Goal: Task Accomplishment & Management: Manage account settings

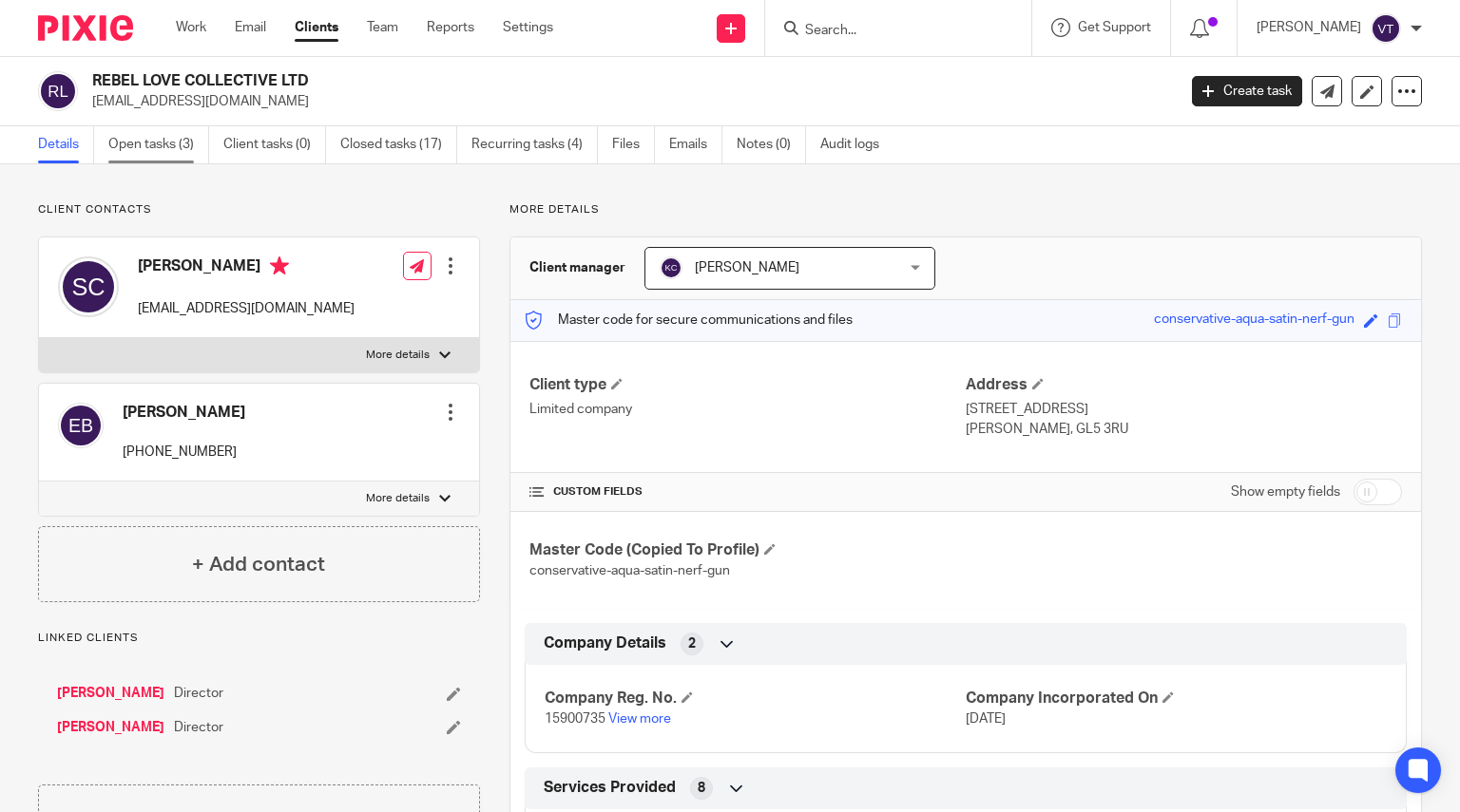
click at [177, 144] on link "Open tasks (3)" at bounding box center [158, 144] width 100 height 37
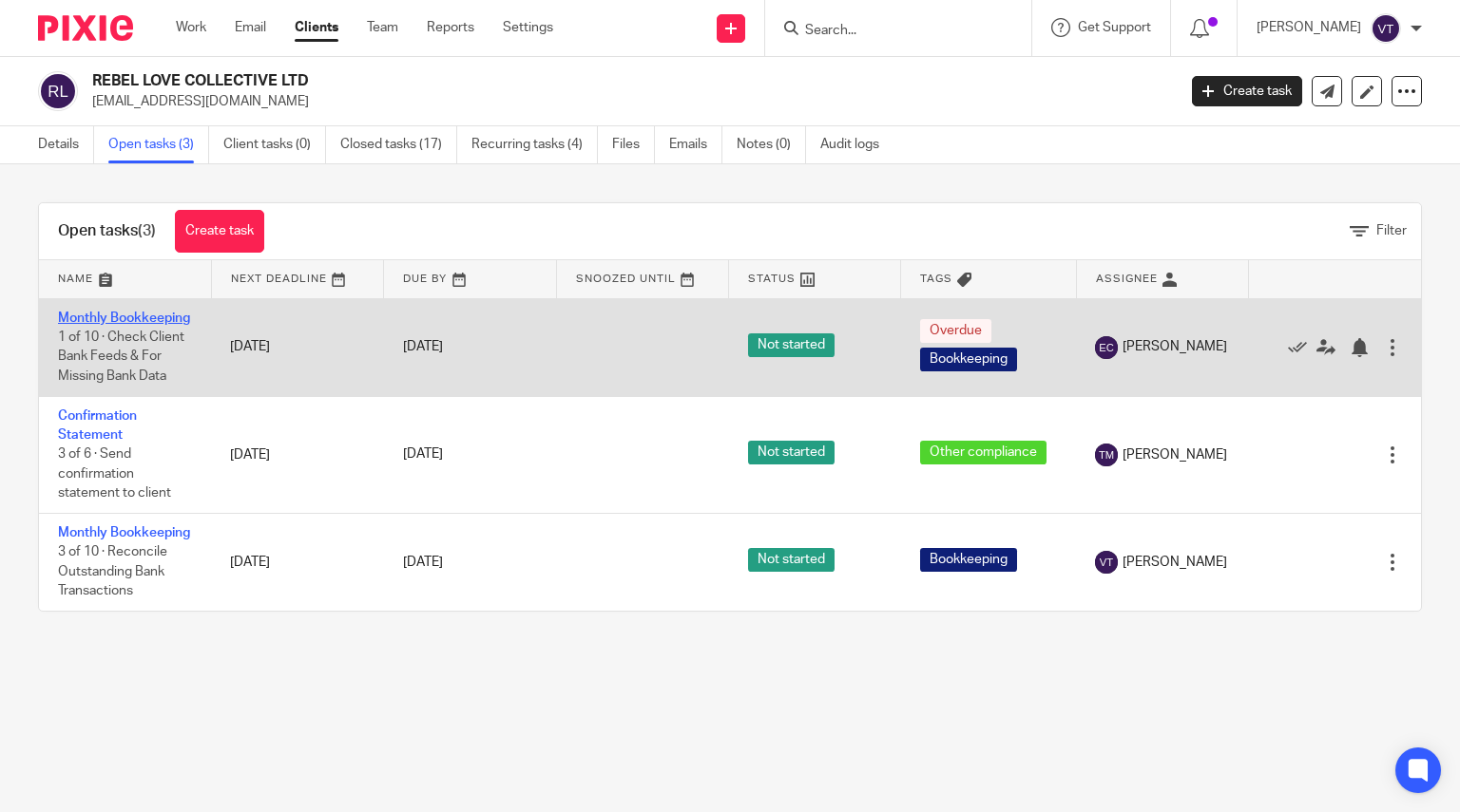
click at [92, 320] on link "Monthly Bookkeeping" at bounding box center [123, 318] width 132 height 13
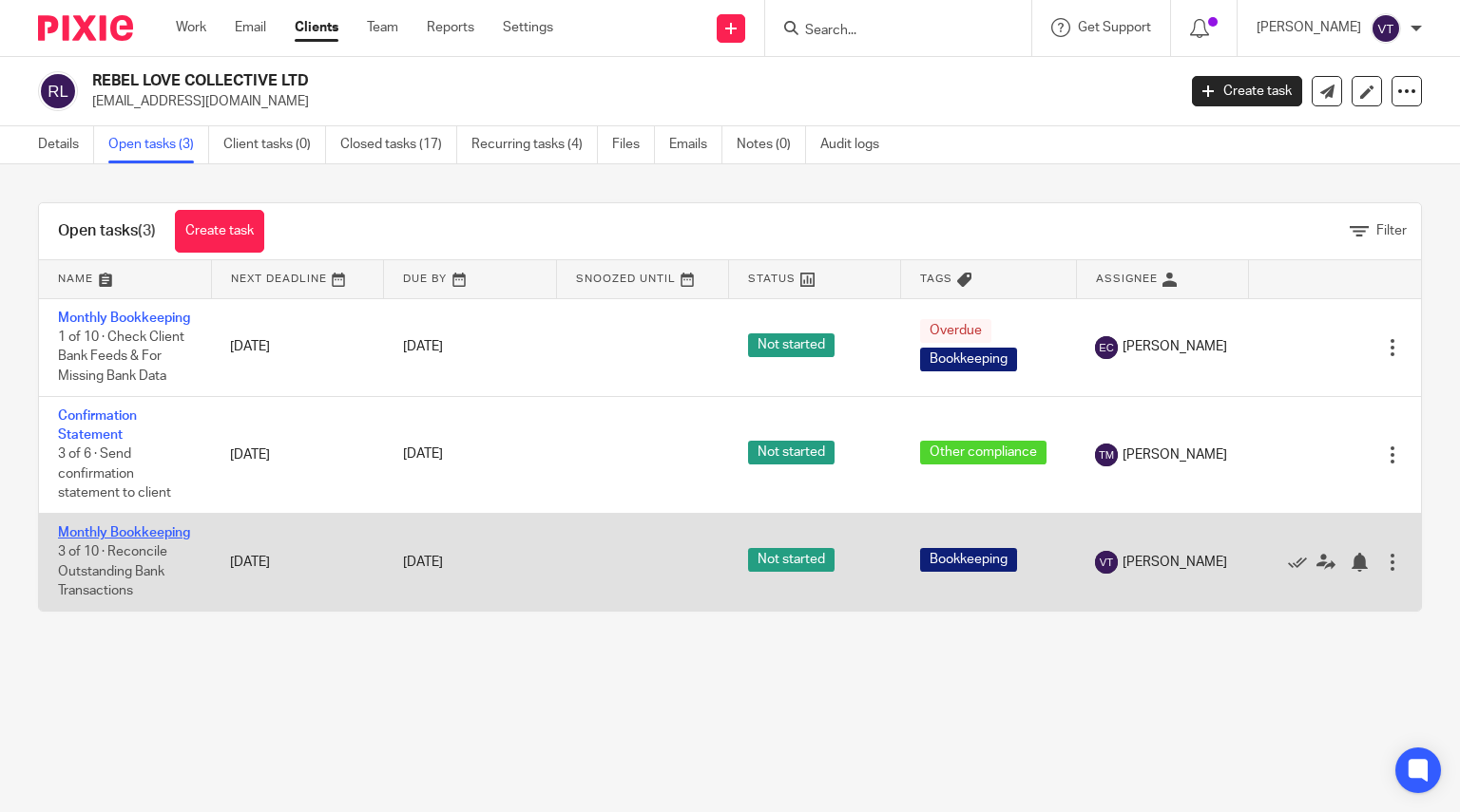
click at [100, 540] on link "Monthly Bookkeeping" at bounding box center [123, 532] width 132 height 13
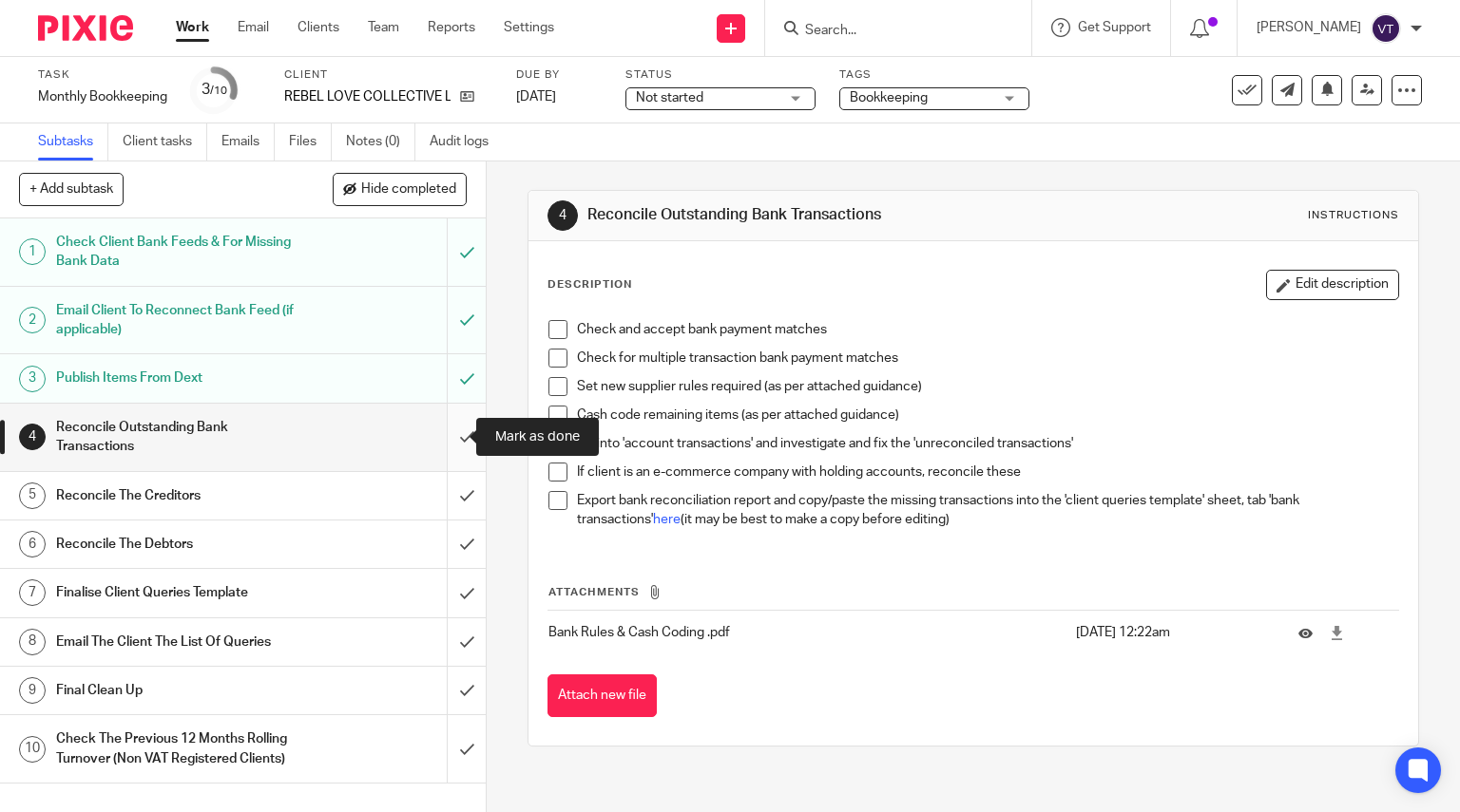
click at [452, 437] on input "submit" at bounding box center [242, 438] width 486 height 68
click at [455, 500] on input "submit" at bounding box center [242, 496] width 486 height 48
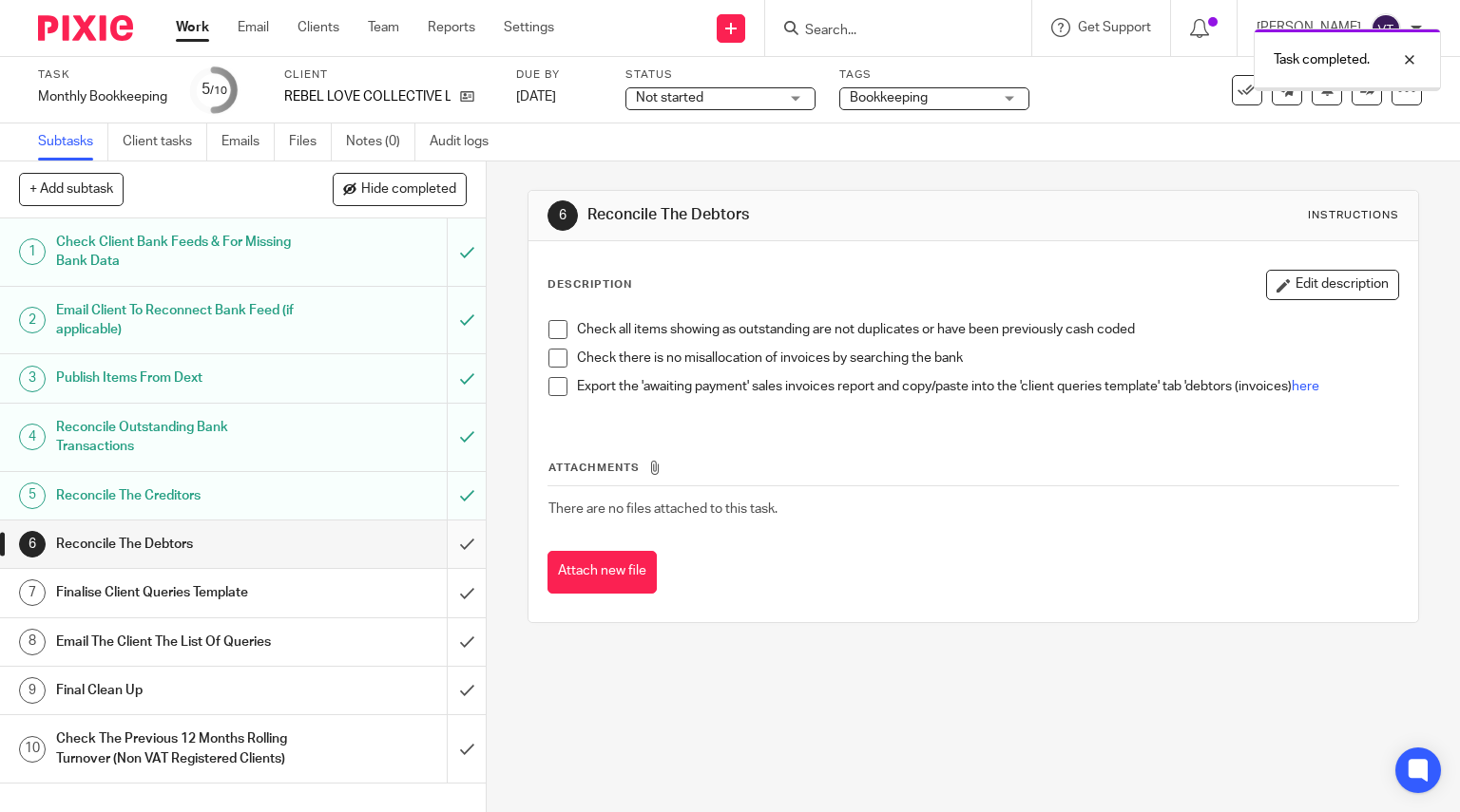
click at [446, 539] on input "submit" at bounding box center [242, 545] width 486 height 48
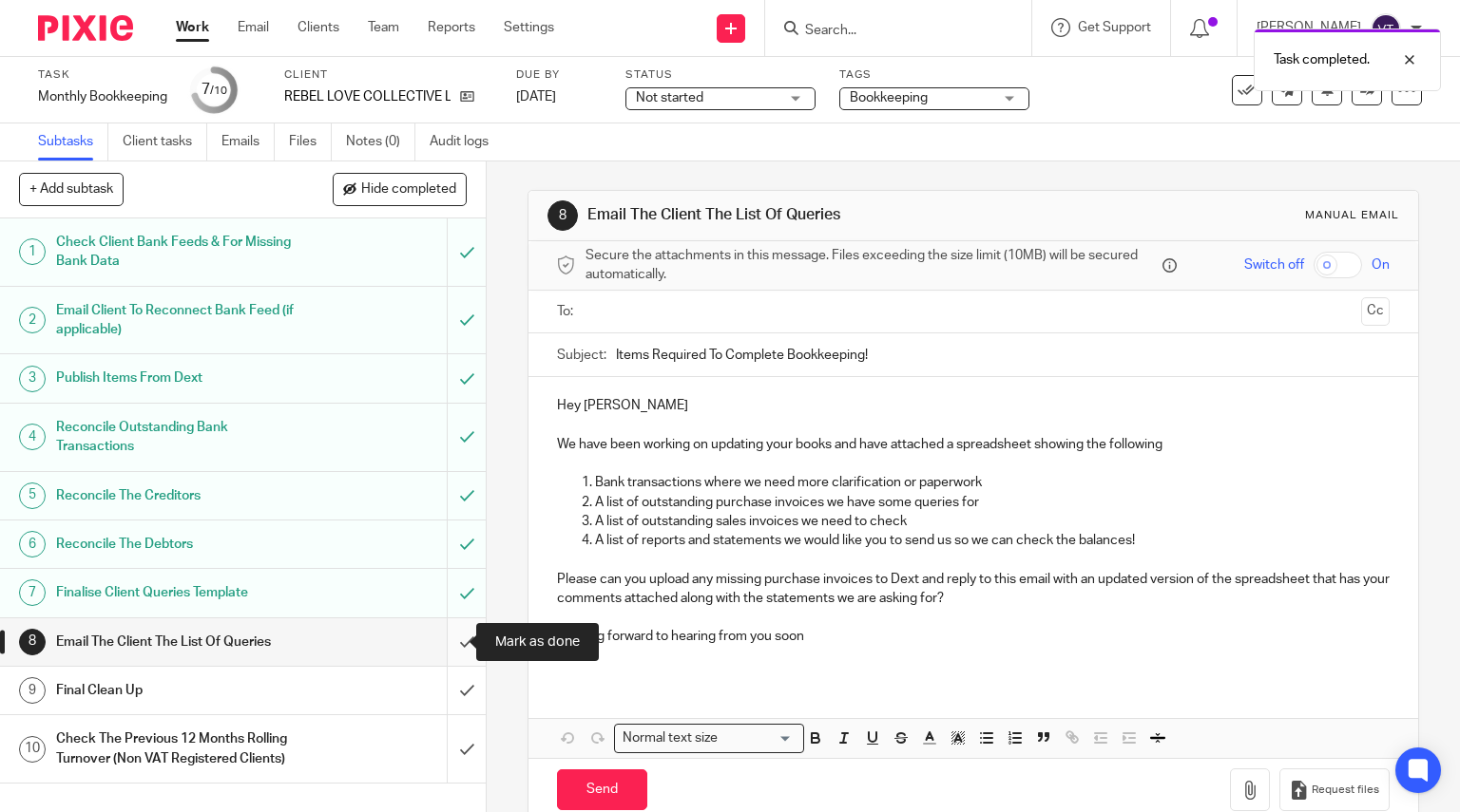
click at [451, 650] on input "submit" at bounding box center [242, 642] width 486 height 48
click at [449, 685] on input "submit" at bounding box center [242, 691] width 486 height 48
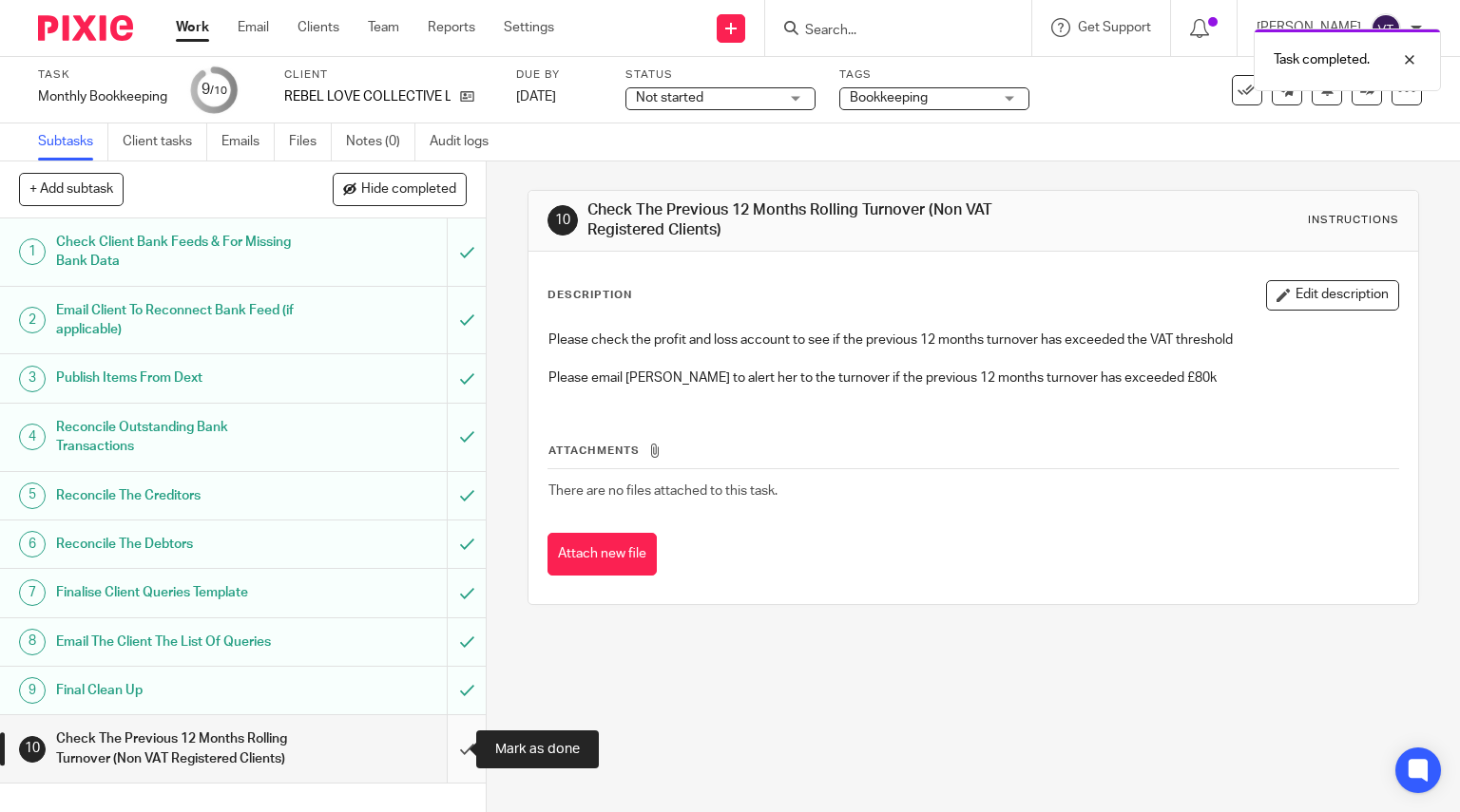
click at [440, 753] on input "submit" at bounding box center [242, 749] width 486 height 68
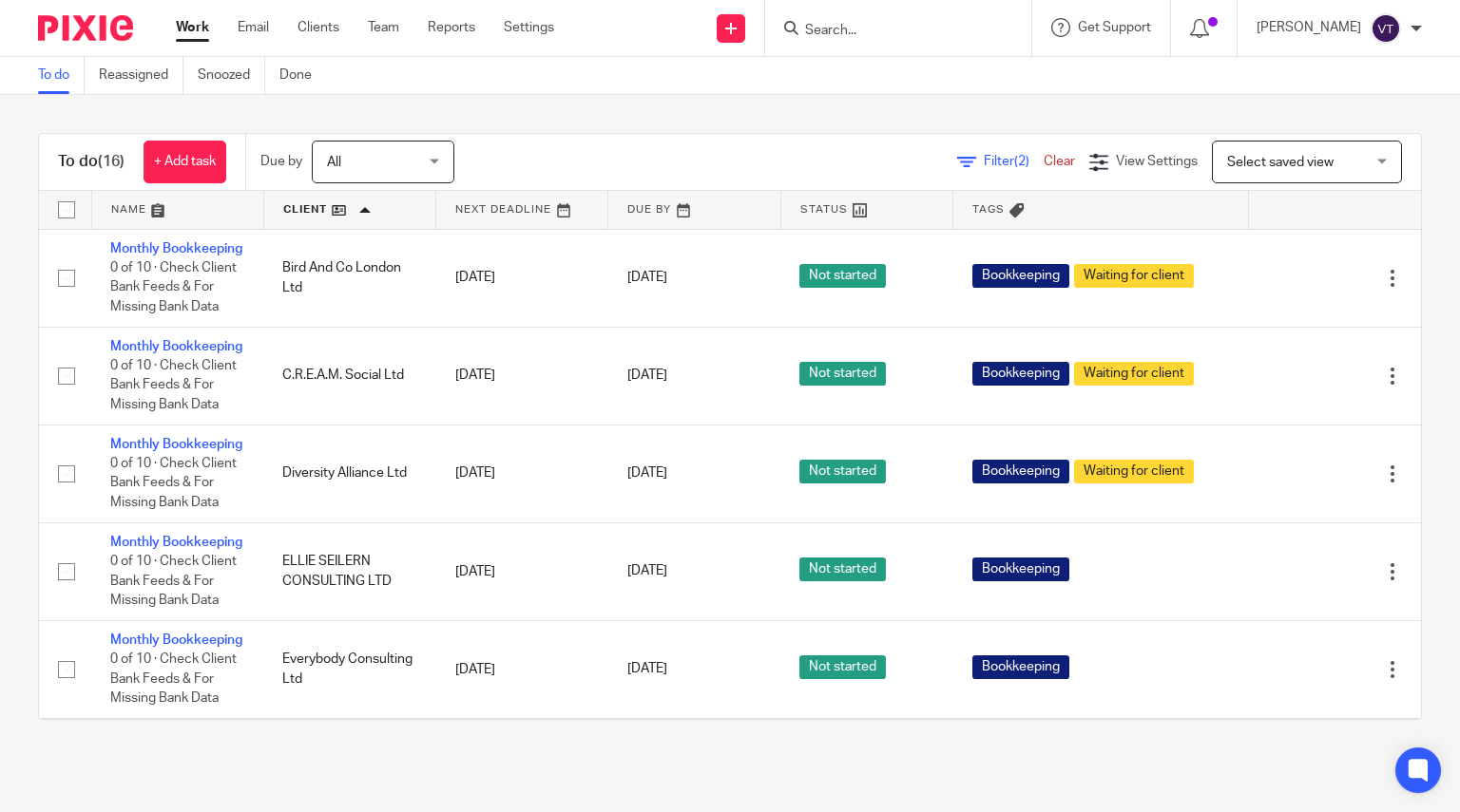
click at [836, 19] on form at bounding box center [905, 28] width 203 height 24
click at [889, 25] on input "Search" at bounding box center [889, 31] width 171 height 17
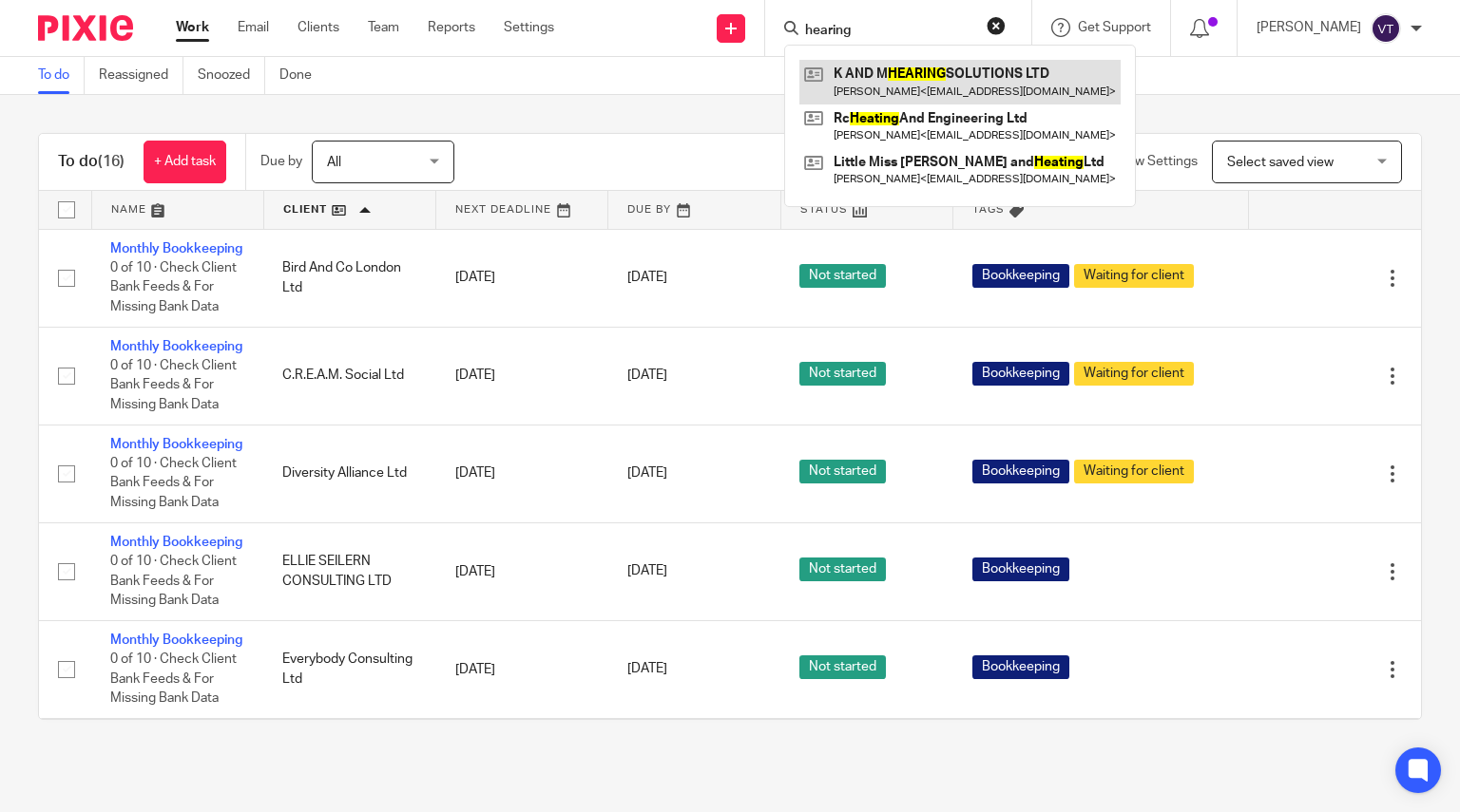
type input "hearing"
click at [1001, 73] on link at bounding box center [960, 81] width 322 height 44
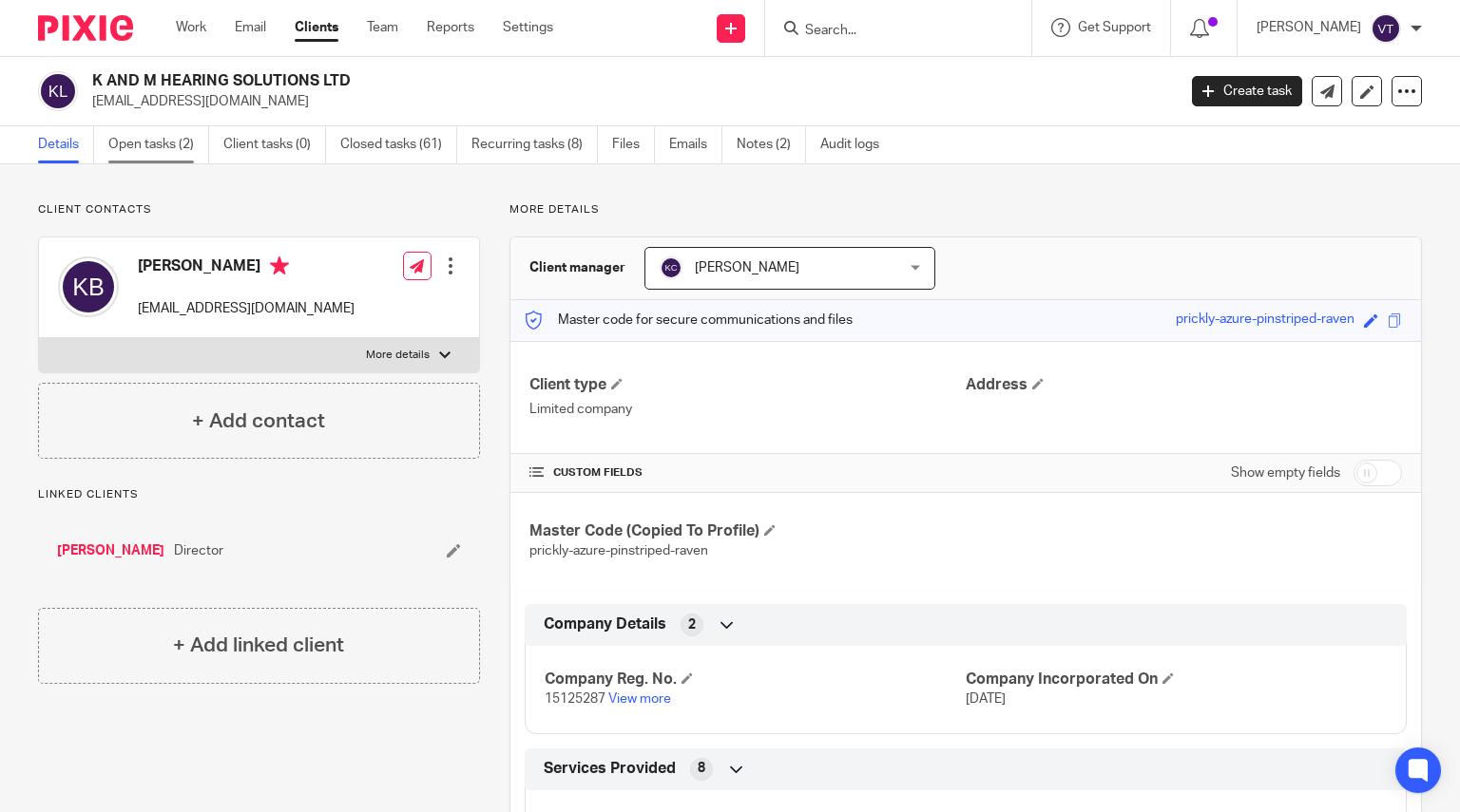
click at [164, 151] on link "Open tasks (2)" at bounding box center [158, 144] width 100 height 37
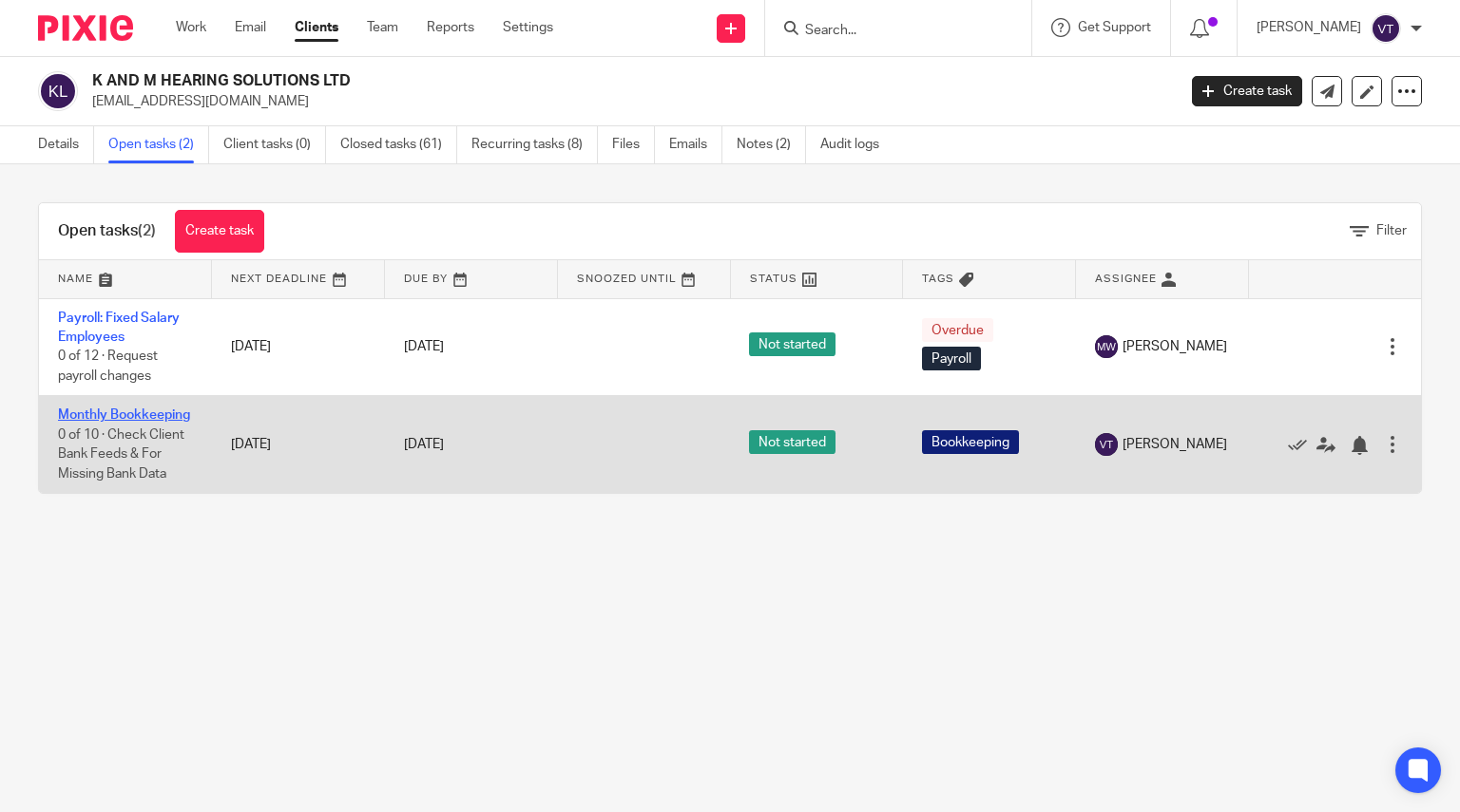
click at [90, 417] on link "Monthly Bookkeeping" at bounding box center [123, 415] width 132 height 13
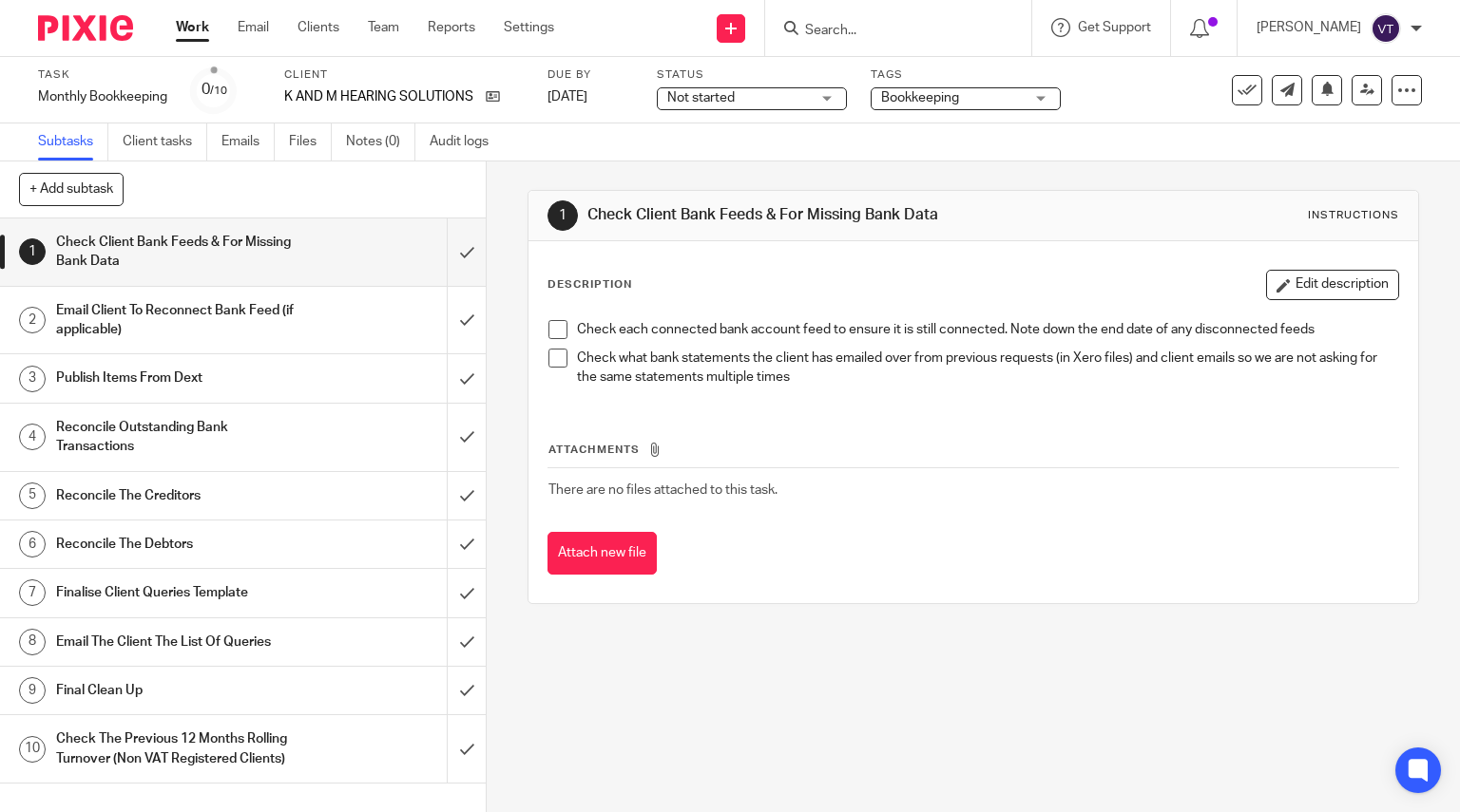
click at [801, 88] on span "Not started" at bounding box center [739, 98] width 143 height 20
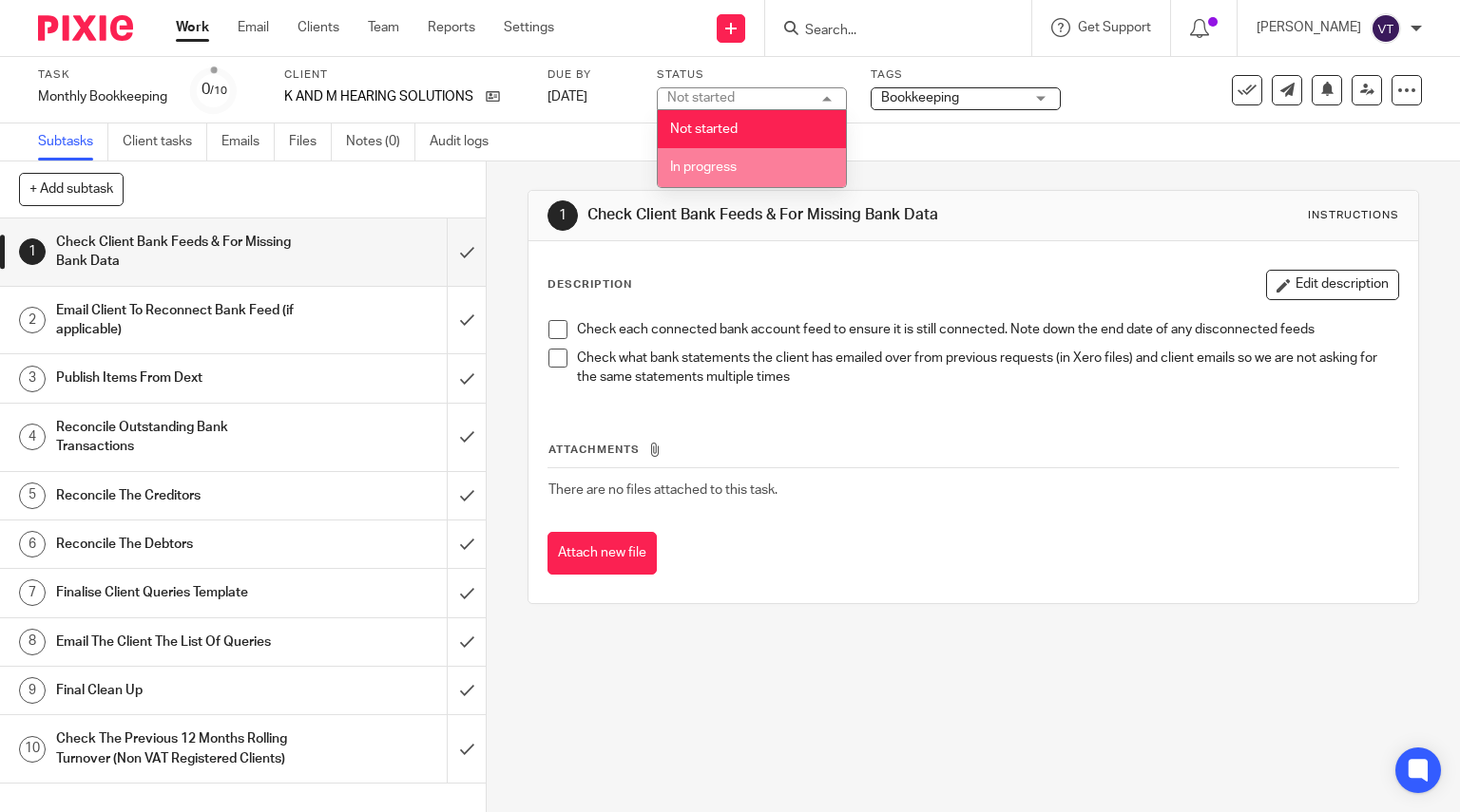
click at [810, 150] on li "In progress" at bounding box center [752, 167] width 189 height 39
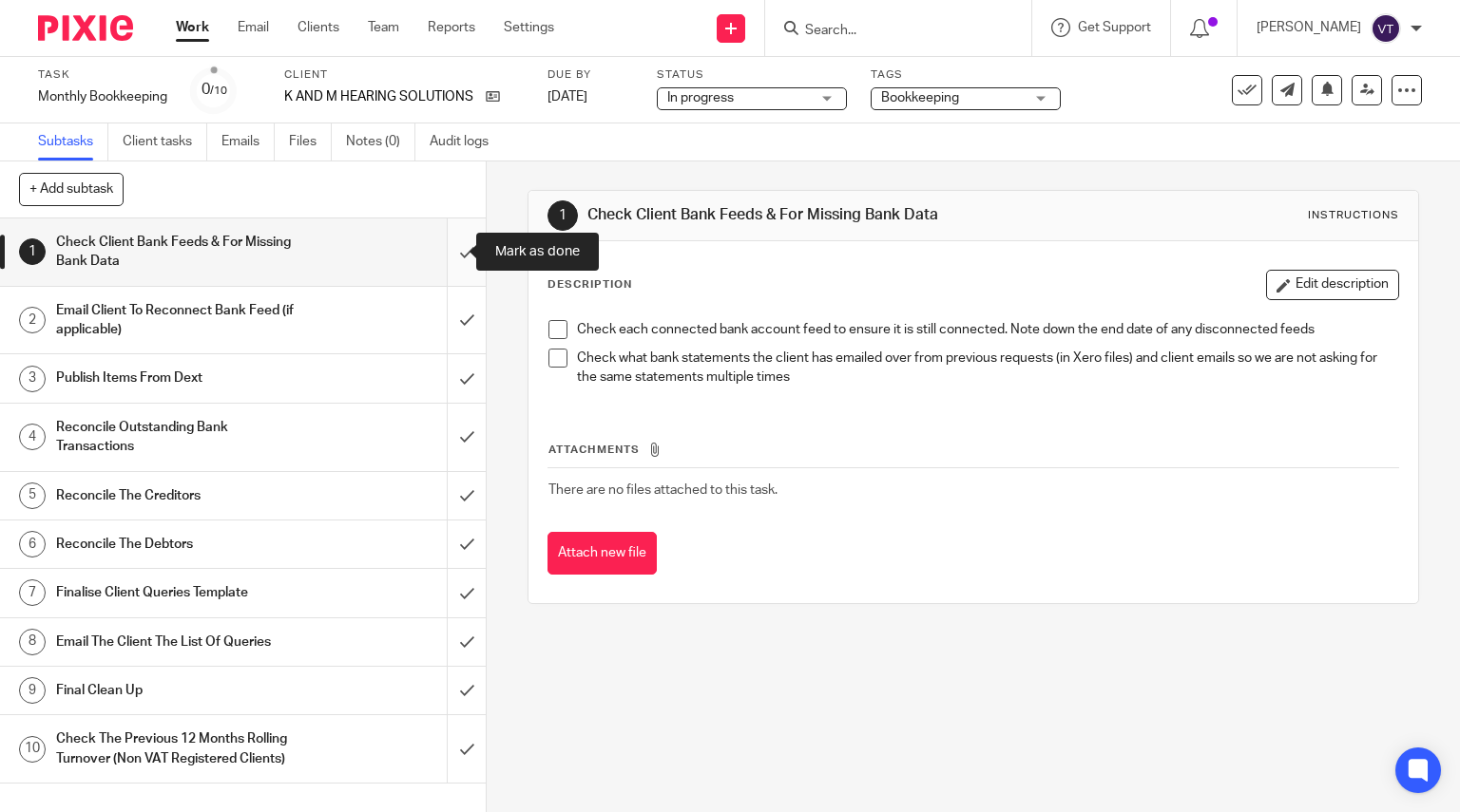
click at [455, 254] on input "submit" at bounding box center [242, 252] width 486 height 68
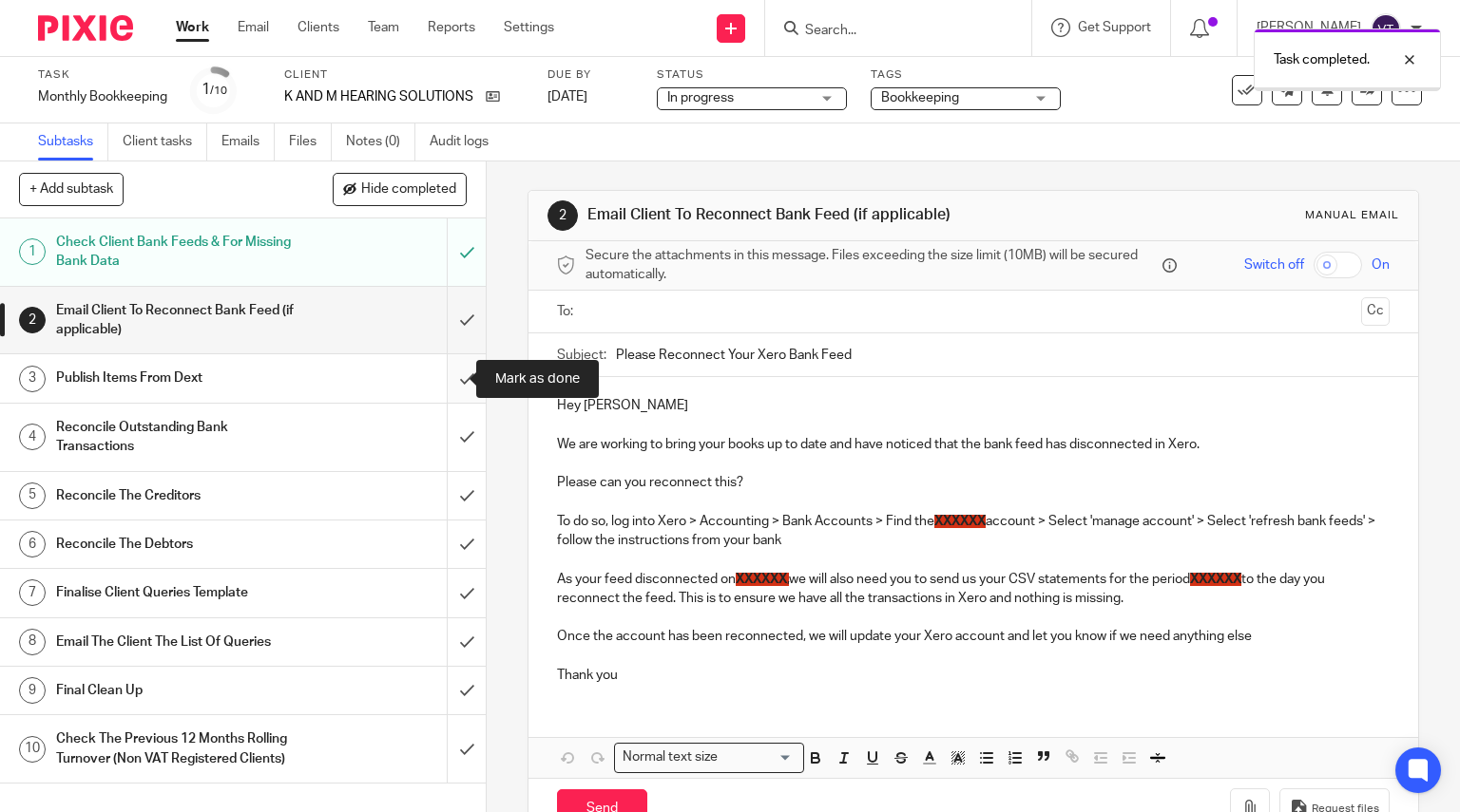
click at [450, 365] on input "submit" at bounding box center [242, 378] width 486 height 48
